Goal: Task Accomplishment & Management: Use online tool/utility

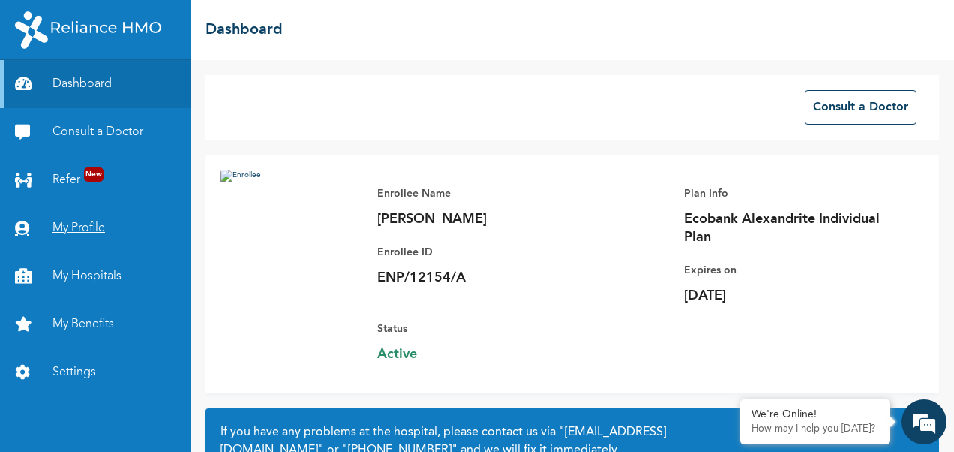
click at [95, 233] on link "My Profile" at bounding box center [95, 228] width 191 height 48
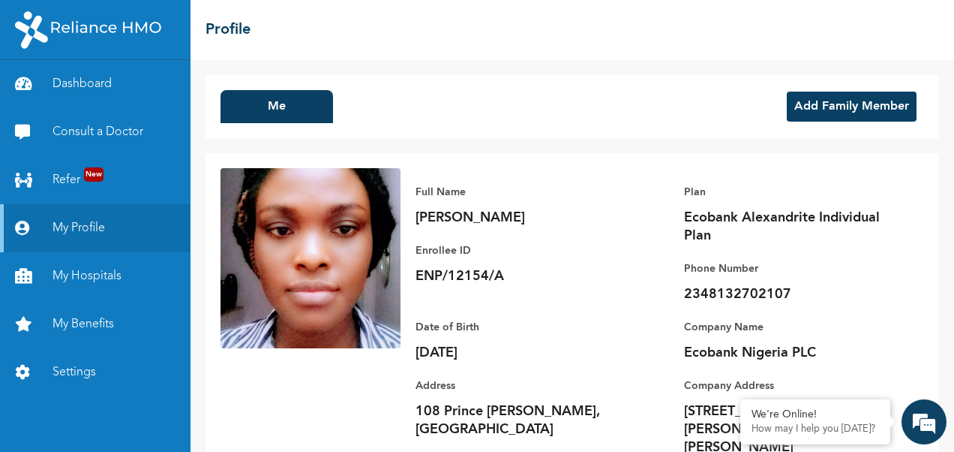
click at [845, 104] on button "Add Family Member" at bounding box center [852, 107] width 130 height 30
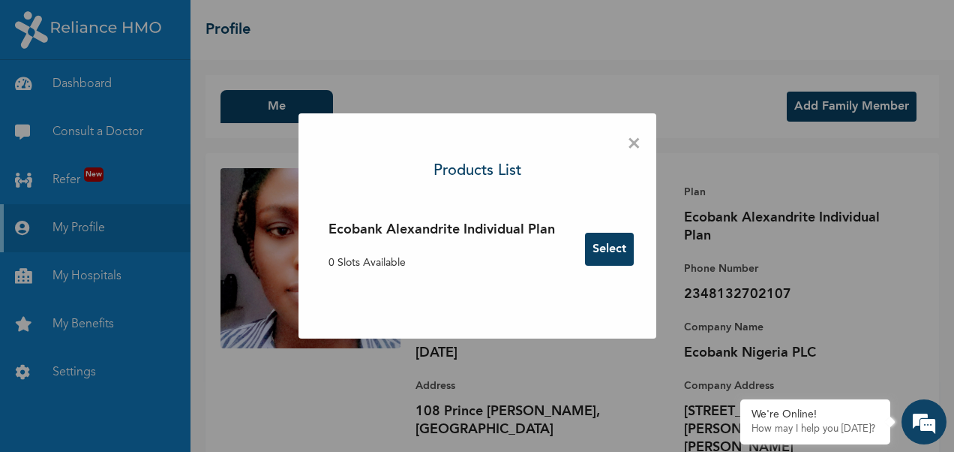
click at [640, 144] on span "×" at bounding box center [634, 144] width 14 height 32
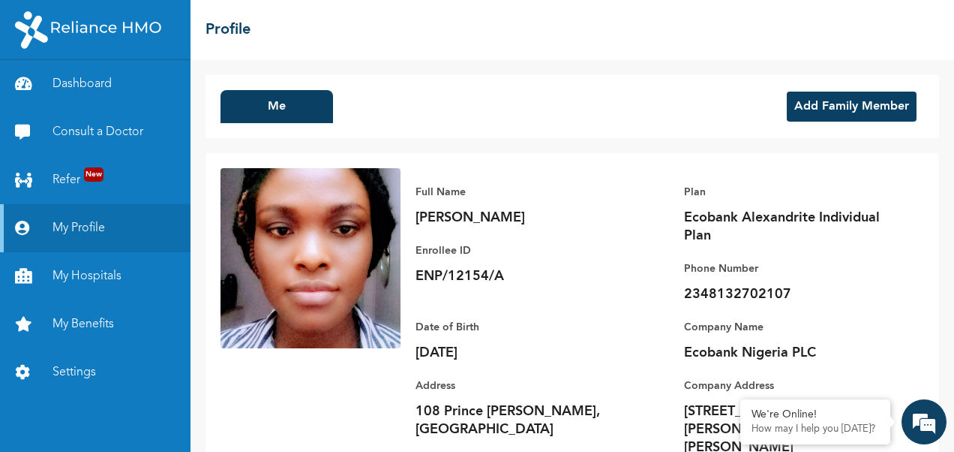
scroll to position [47, 0]
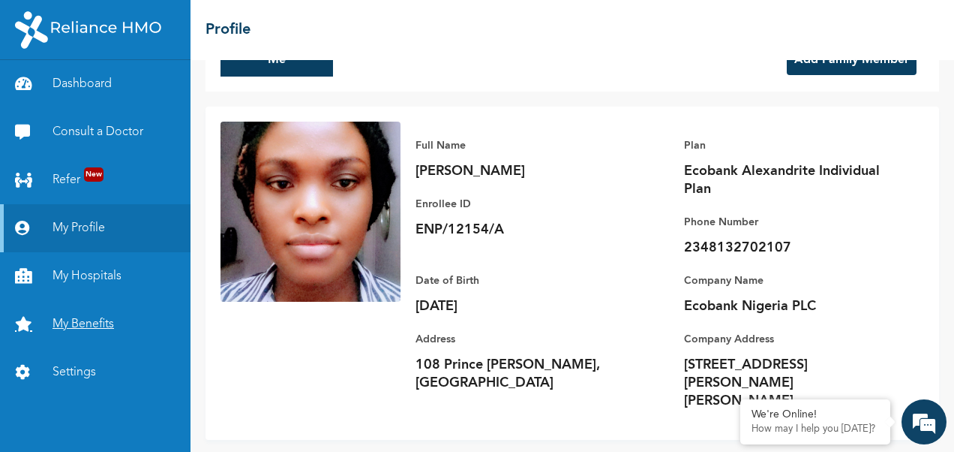
click at [76, 320] on link "My Benefits" at bounding box center [95, 324] width 191 height 48
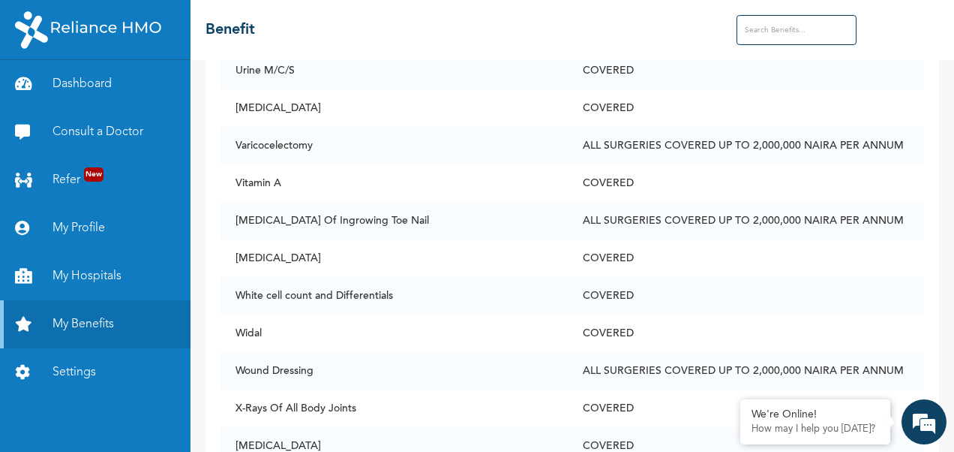
scroll to position [7046, 0]
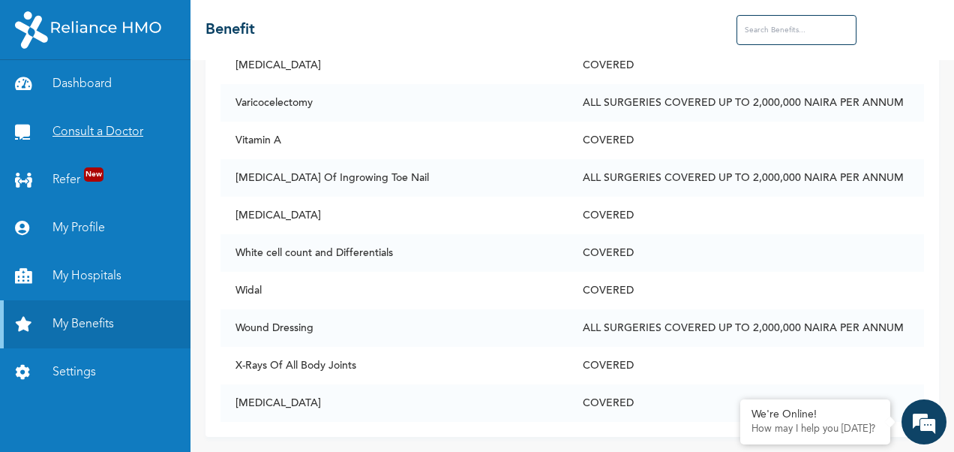
click at [98, 140] on link "Consult a Doctor" at bounding box center [95, 132] width 191 height 48
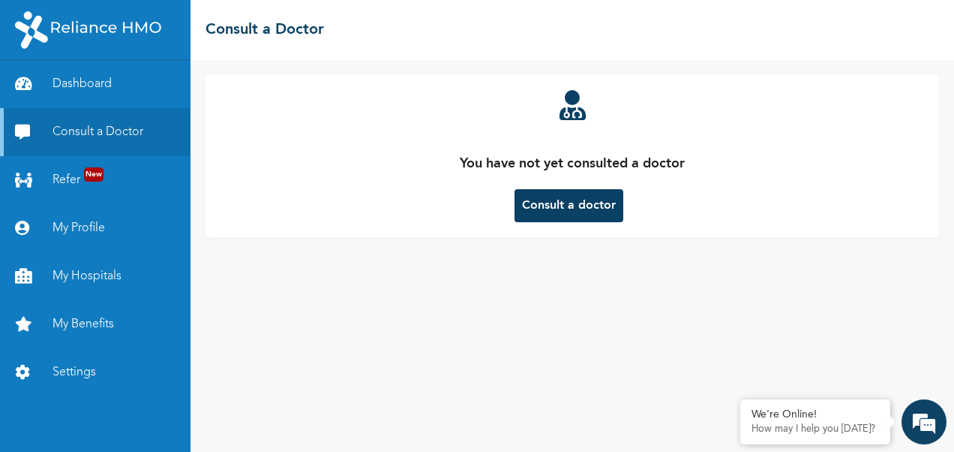
click at [558, 207] on button "Consult a doctor" at bounding box center [569, 205] width 109 height 33
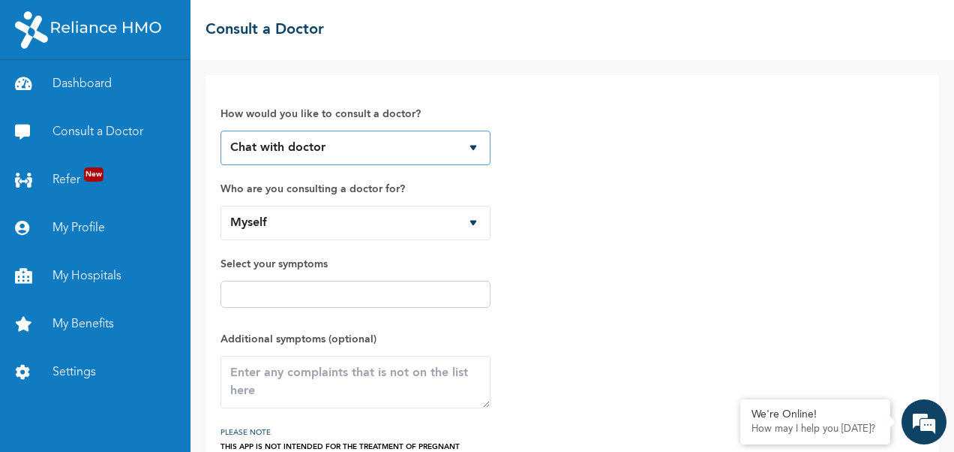
click at [455, 155] on select "Chat with doctor Phone Call" at bounding box center [356, 148] width 270 height 35
click at [221, 131] on select "Chat with doctor Phone Call" at bounding box center [356, 148] width 270 height 35
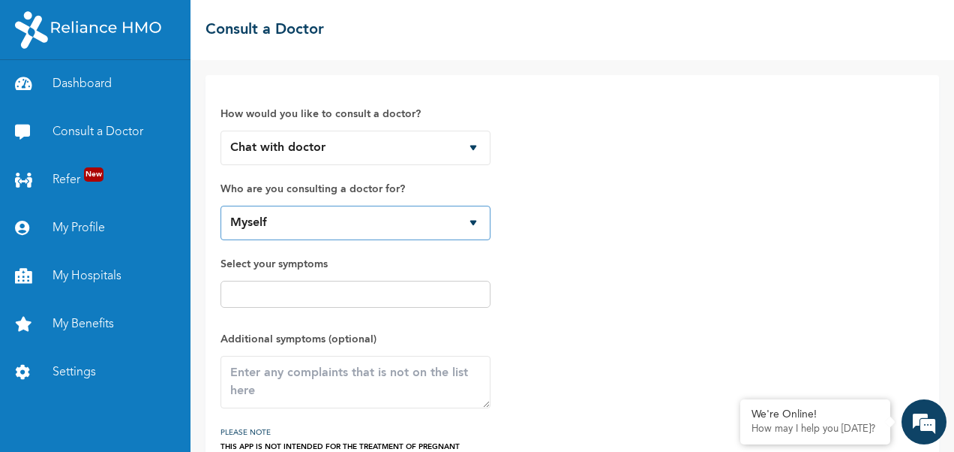
click at [446, 220] on select "Myself" at bounding box center [356, 223] width 270 height 35
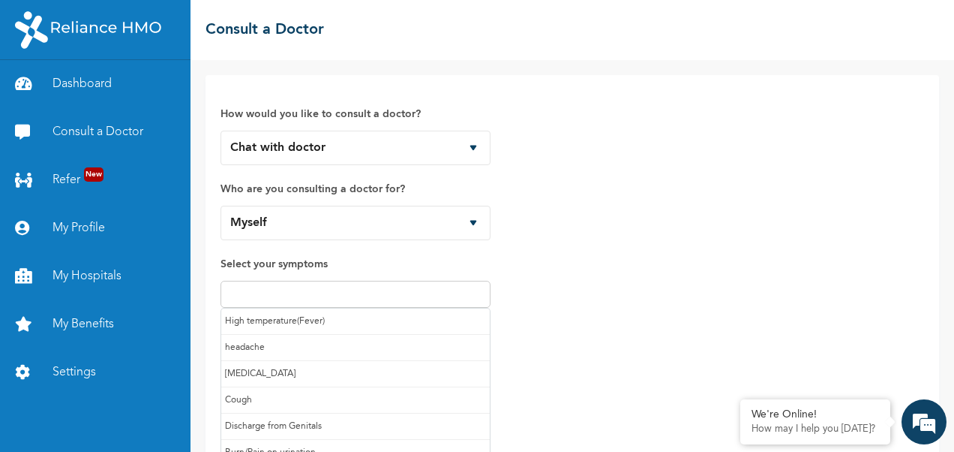
click at [437, 297] on input "text" at bounding box center [355, 294] width 261 height 18
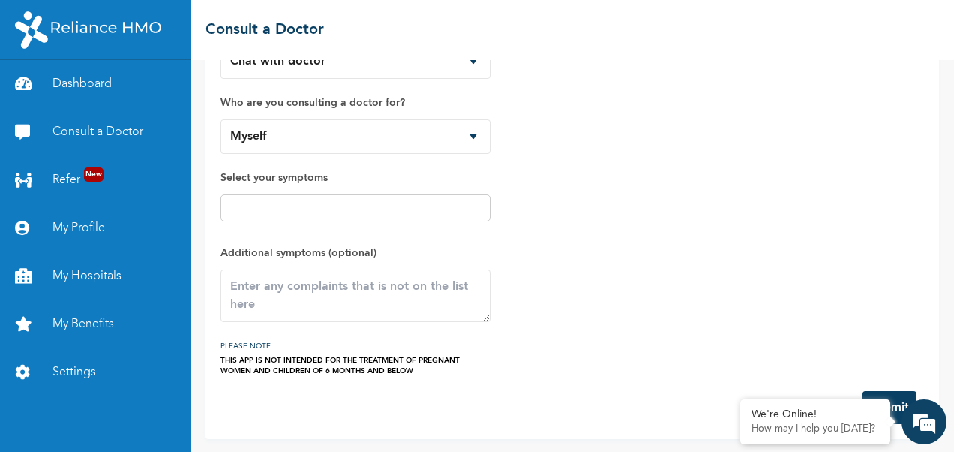
click at [634, 225] on div "How would you like to consult a doctor? Chat with doctor Phone Call Who are you…" at bounding box center [573, 190] width 704 height 372
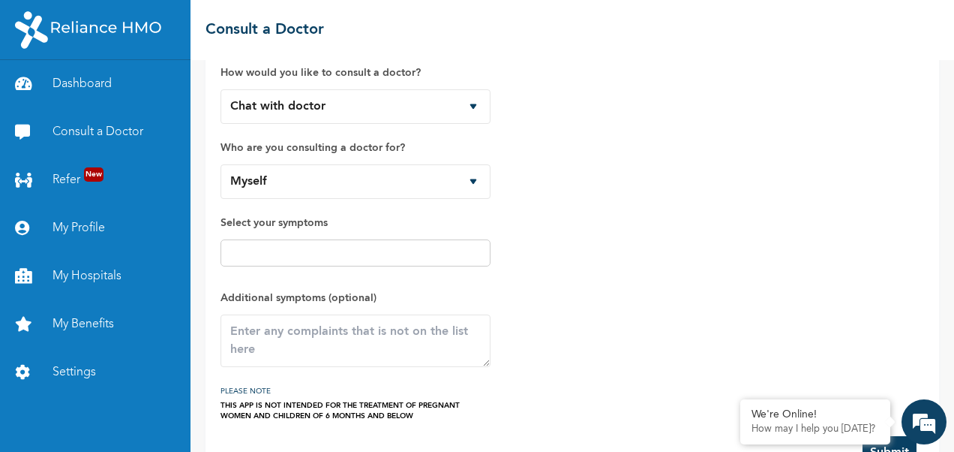
scroll to position [0, 0]
